Goal: Transaction & Acquisition: Purchase product/service

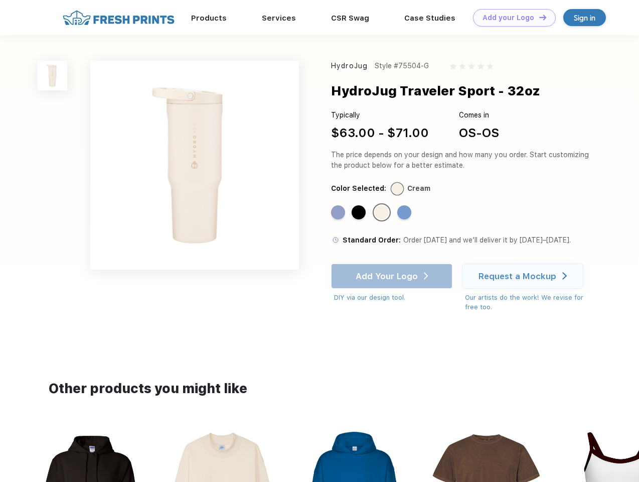
click at [511, 18] on link "Add your Logo Design Tool" at bounding box center [514, 18] width 83 height 18
click at [0, 0] on div "Design Tool" at bounding box center [0, 0] width 0 height 0
click at [538, 17] on link "Add your Logo Design Tool" at bounding box center [514, 18] width 83 height 18
click at [53, 75] on img at bounding box center [53, 76] width 30 height 30
click at [339, 213] on div "Standard Color" at bounding box center [338, 212] width 14 height 14
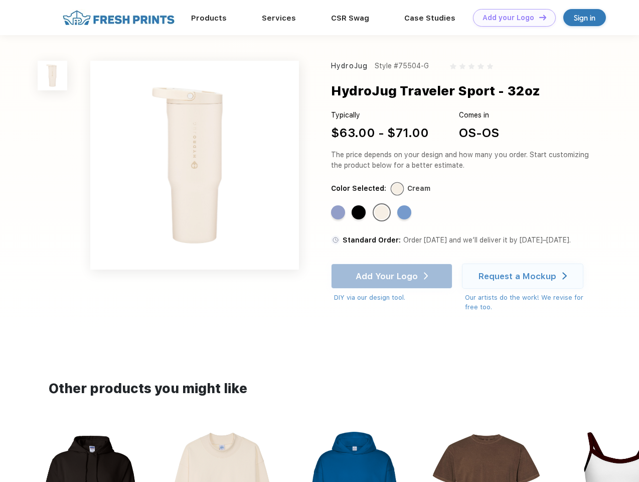
click at [360, 213] on div "Standard Color" at bounding box center [359, 212] width 14 height 14
click at [383, 213] on div "Standard Color" at bounding box center [382, 212] width 14 height 14
click at [405, 213] on div "Standard Color" at bounding box center [404, 212] width 14 height 14
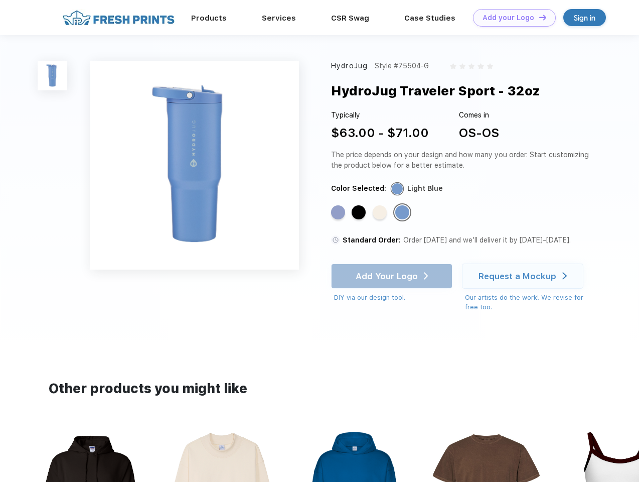
click at [393, 276] on div "Add Your Logo DIY via our design tool. Ah shoot! This product isn't up in our d…" at bounding box center [391, 282] width 121 height 39
click at [524, 276] on div "Request a Mockup" at bounding box center [518, 276] width 78 height 10
